Goal: Complete application form

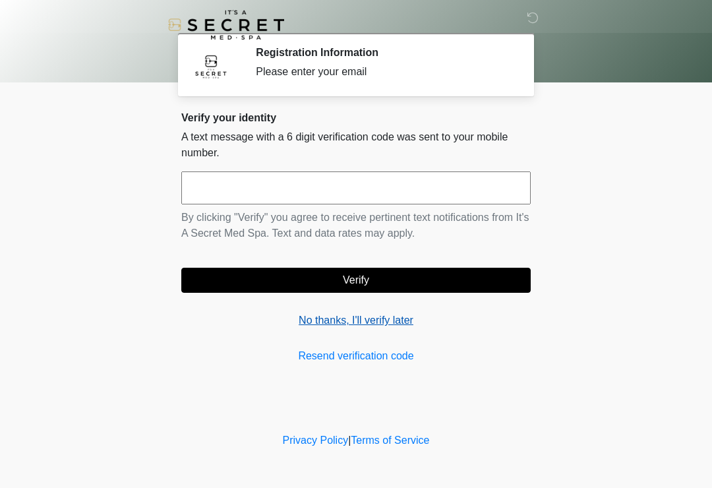
click at [320, 320] on link "No thanks, I'll verify later" at bounding box center [355, 321] width 349 height 16
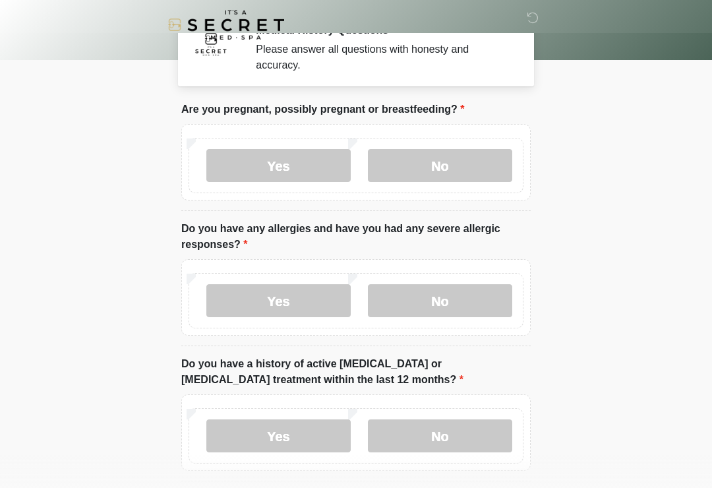
scroll to position [24, 0]
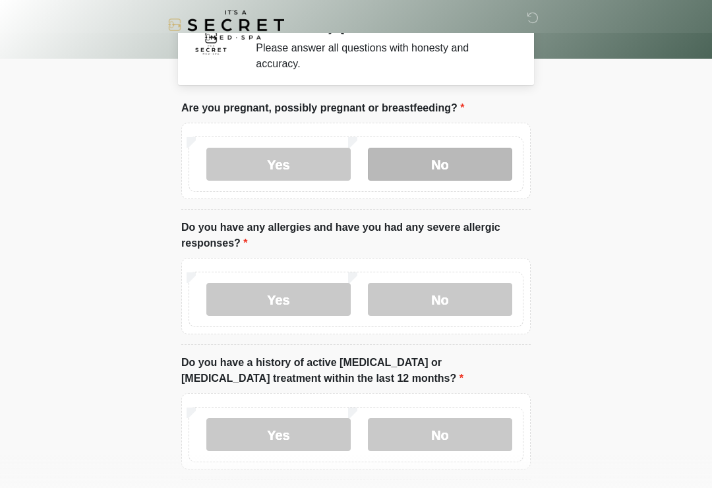
click at [487, 167] on label "No" at bounding box center [440, 164] width 144 height 33
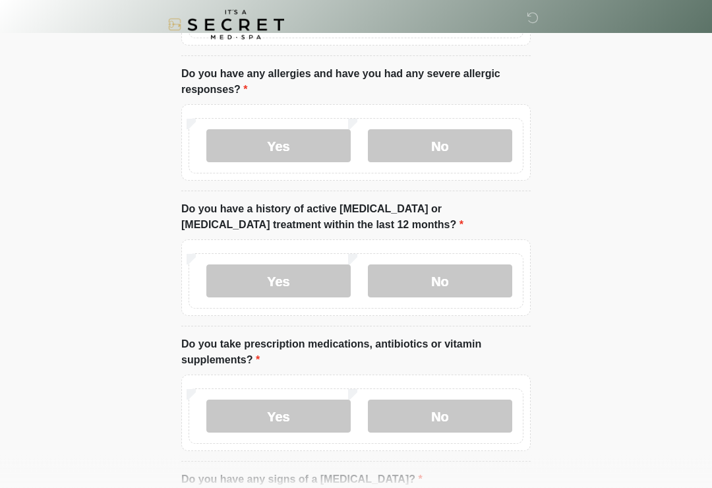
scroll to position [177, 0]
click at [320, 149] on label "Yes" at bounding box center [278, 145] width 144 height 33
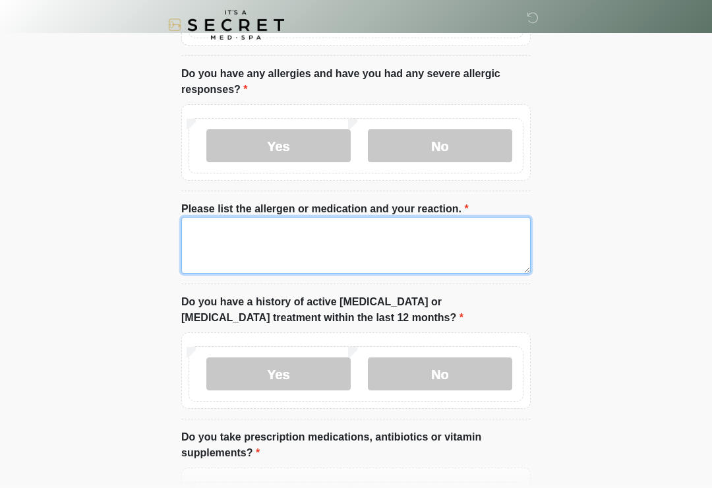
click at [405, 239] on textarea "Please list the allergen or medication and your reaction." at bounding box center [355, 245] width 349 height 57
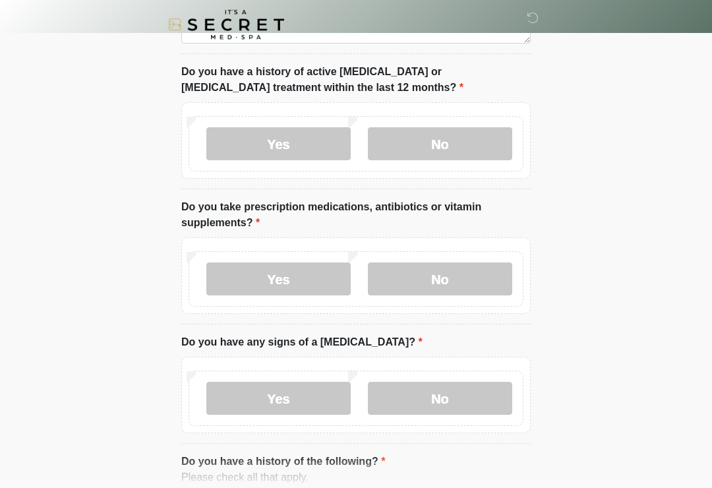
scroll to position [407, 0]
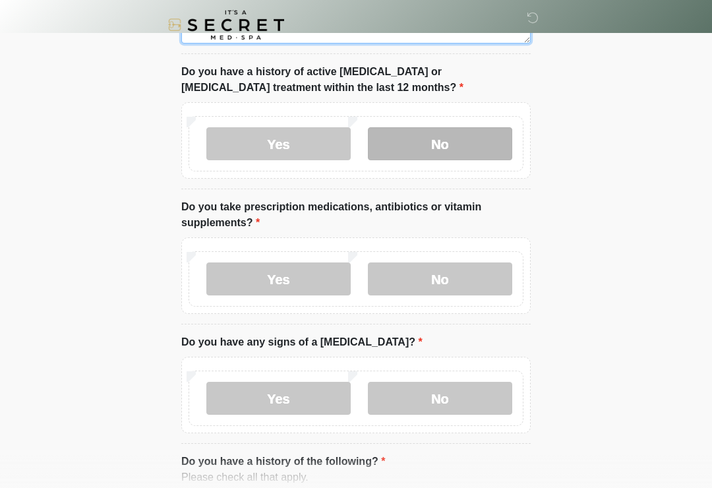
type textarea "********"
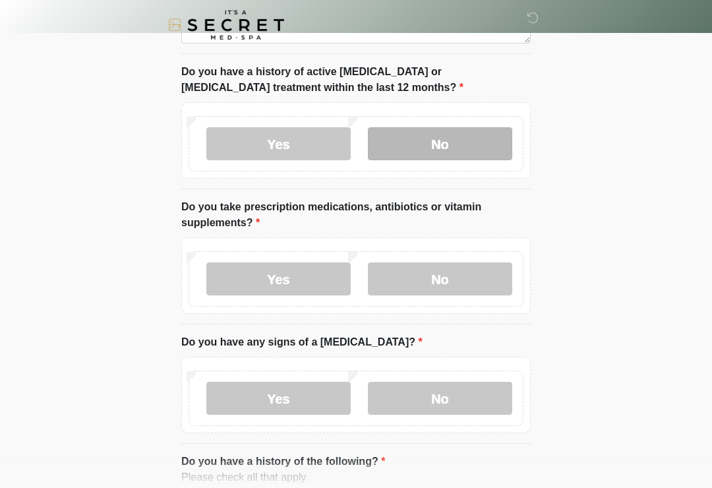
click at [470, 144] on label "No" at bounding box center [440, 143] width 144 height 33
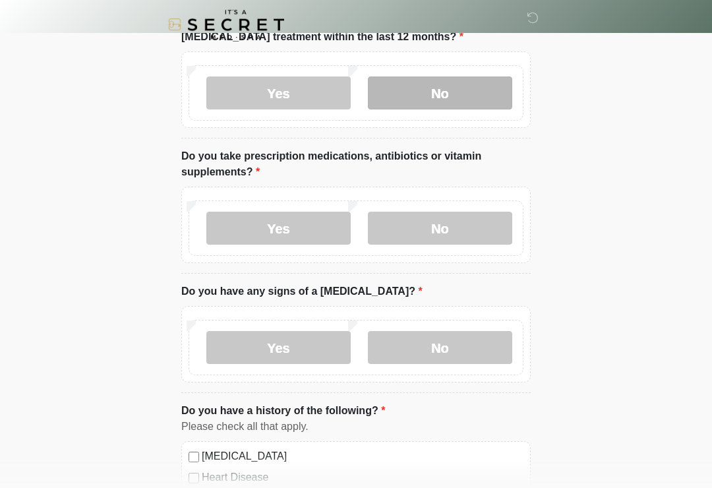
scroll to position [458, 0]
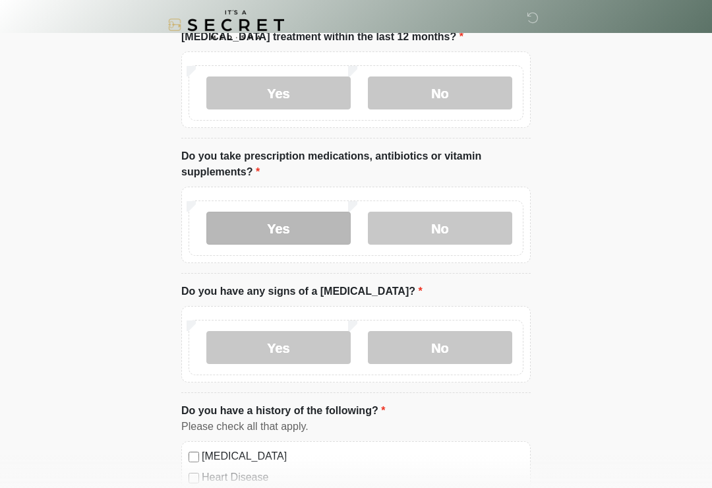
click at [302, 235] on label "Yes" at bounding box center [278, 228] width 144 height 33
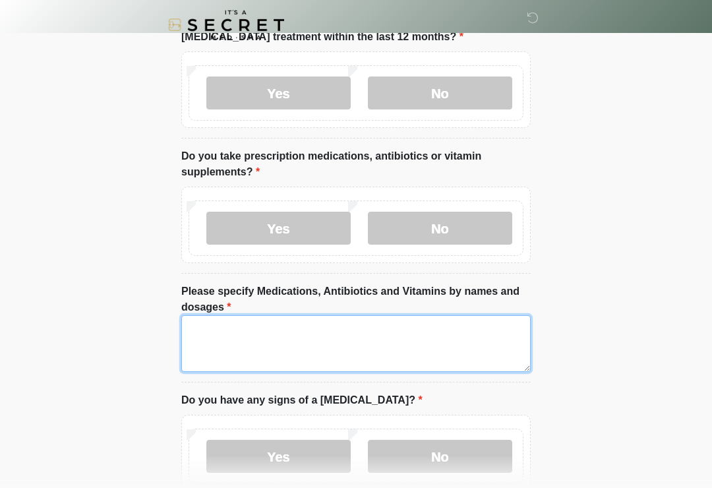
click at [406, 321] on textarea "Please specify Medications, Antibiotics and Vitamins by names and dosages" at bounding box center [355, 343] width 349 height 57
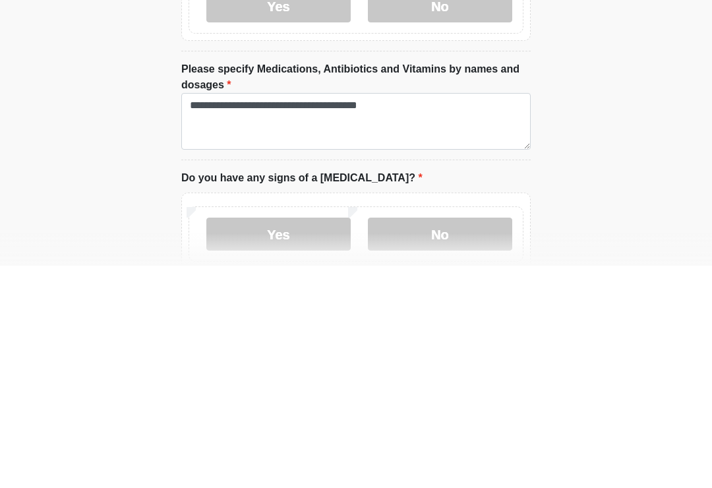
scroll to position [680, 0]
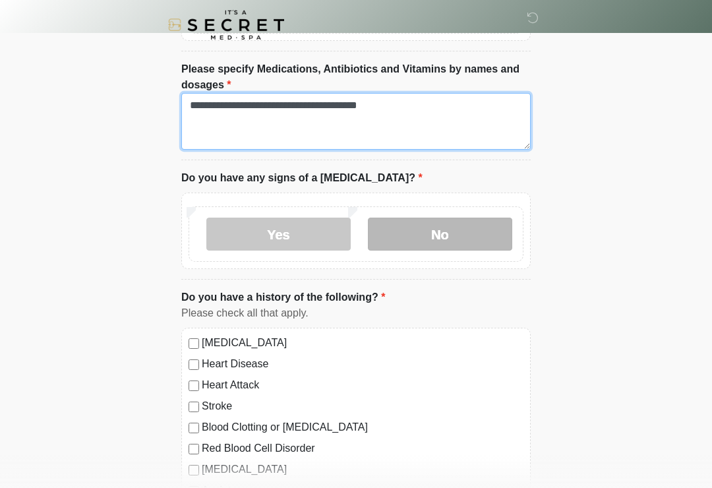
type textarea "**********"
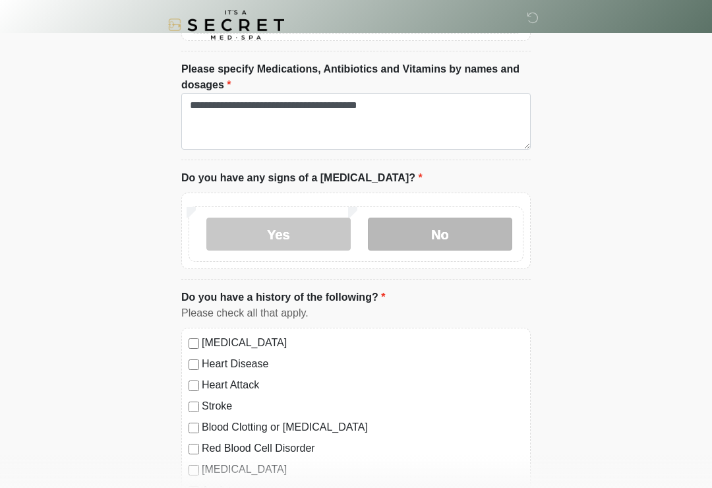
click at [487, 239] on label "No" at bounding box center [440, 234] width 144 height 33
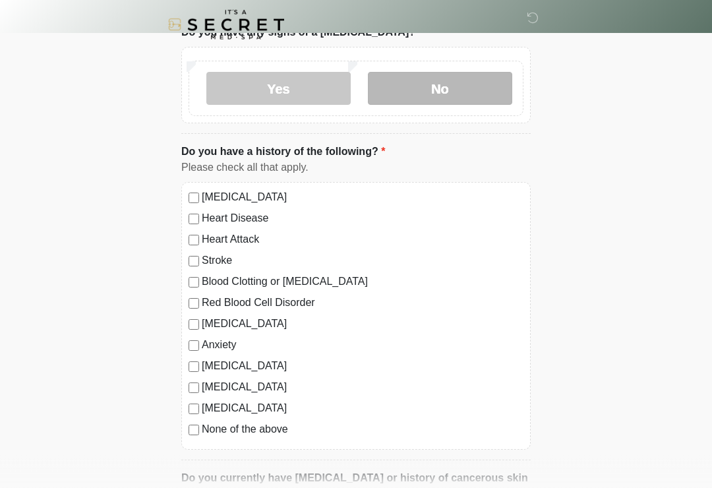
scroll to position [826, 0]
click at [283, 423] on label "None of the above" at bounding box center [363, 429] width 322 height 16
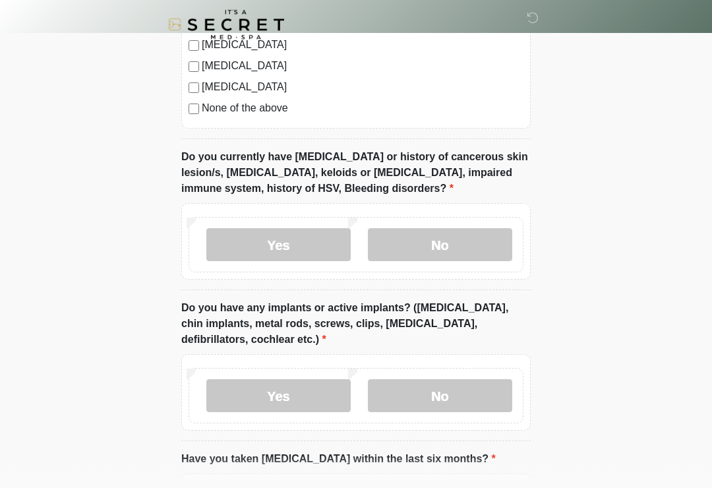
scroll to position [1148, 0]
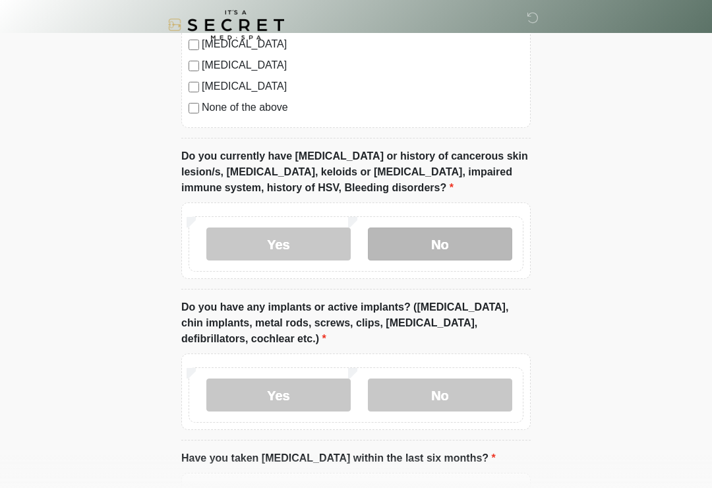
click at [464, 241] on label "No" at bounding box center [440, 243] width 144 height 33
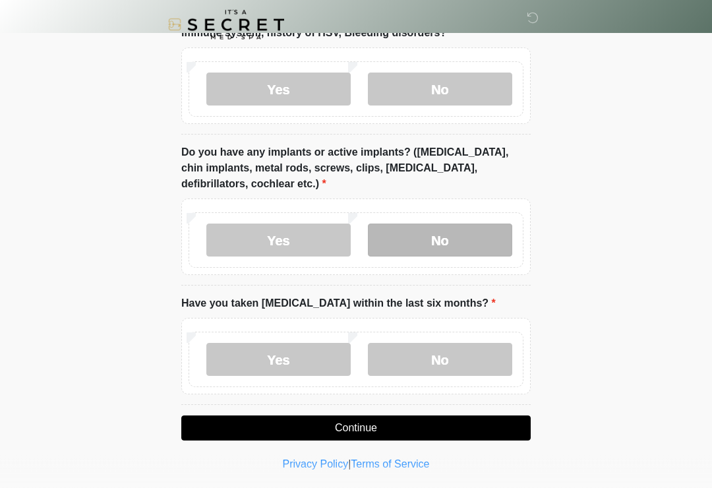
click at [492, 249] on label "No" at bounding box center [440, 240] width 144 height 33
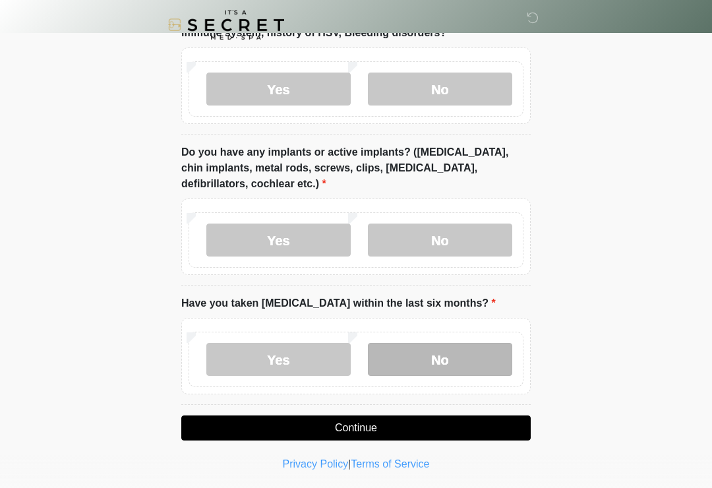
click at [443, 356] on label "No" at bounding box center [440, 359] width 144 height 33
click at [478, 429] on button "Continue" at bounding box center [355, 427] width 349 height 25
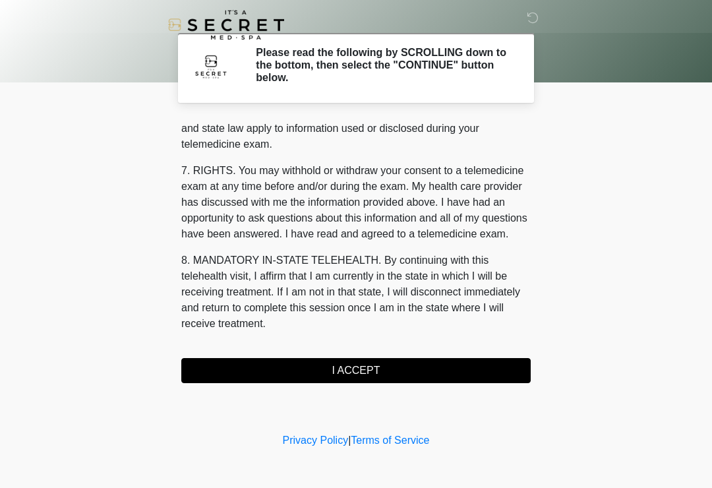
scroll to position [541, 0]
click at [309, 375] on button "I ACCEPT" at bounding box center [355, 370] width 349 height 25
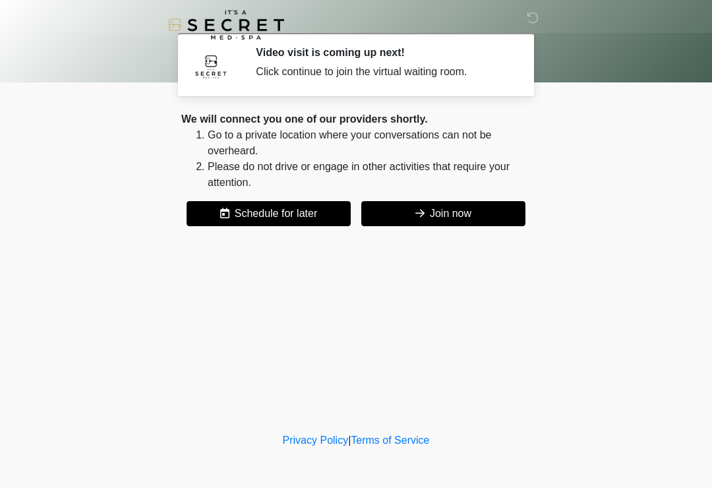
click at [444, 218] on button "Join now" at bounding box center [443, 213] width 164 height 25
